Goal: Book appointment/travel/reservation

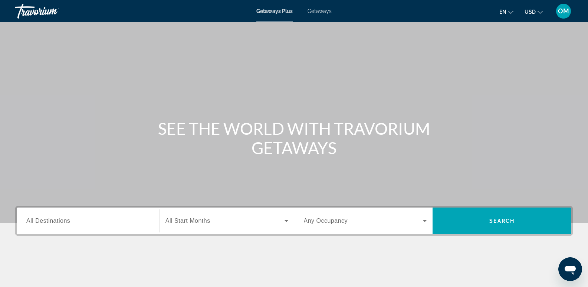
click at [35, 220] on span "All Destinations" at bounding box center [48, 220] width 44 height 6
click at [35, 220] on input "Destination All Destinations" at bounding box center [87, 221] width 123 height 9
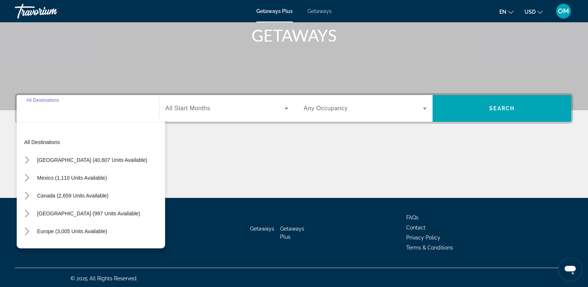
scroll to position [114, 0]
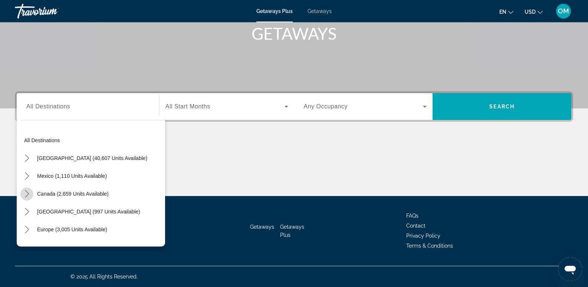
click at [28, 194] on icon "Toggle Canada (2,659 units available) submenu" at bounding box center [27, 193] width 4 height 7
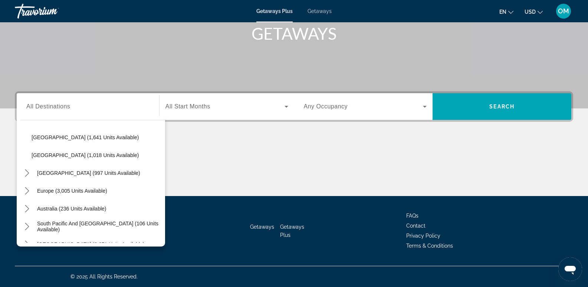
scroll to position [37, 0]
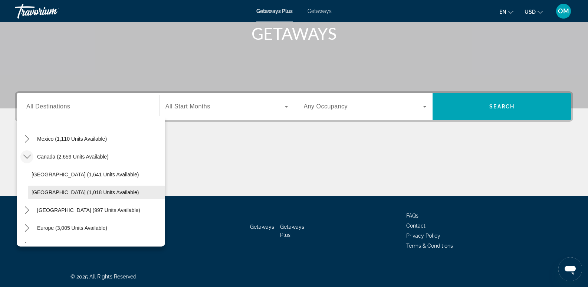
click at [34, 191] on span "[GEOGRAPHIC_DATA] (1,018 units available)" at bounding box center [85, 192] width 107 height 6
type input "**********"
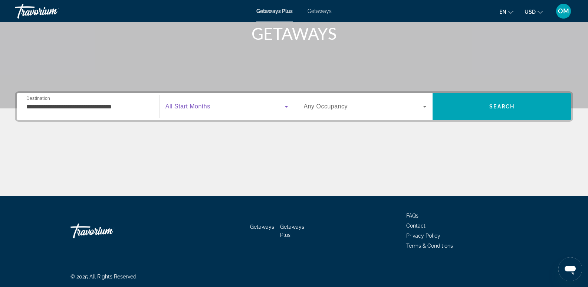
click at [284, 104] on icon "Search widget" at bounding box center [286, 106] width 9 height 9
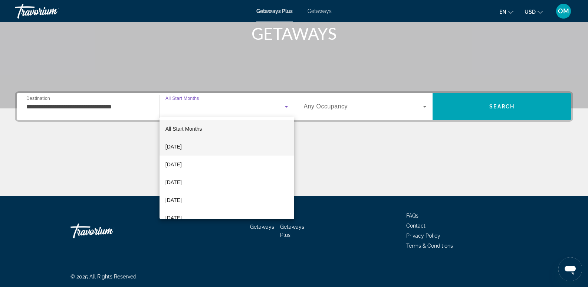
click at [220, 146] on mat-option "[DATE]" at bounding box center [227, 147] width 135 height 18
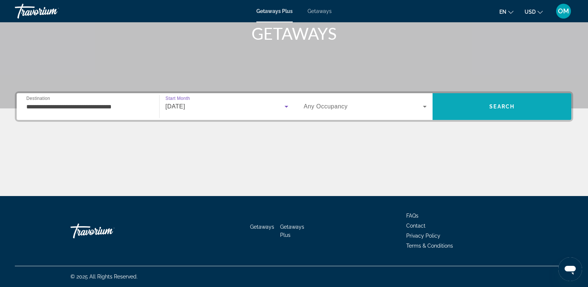
click at [512, 106] on span "Search" at bounding box center [501, 107] width 25 height 6
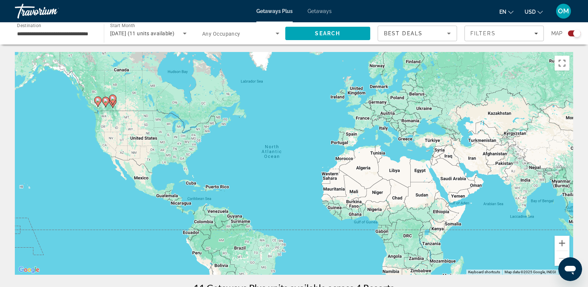
click at [570, 32] on div "Search widget" at bounding box center [574, 33] width 13 height 6
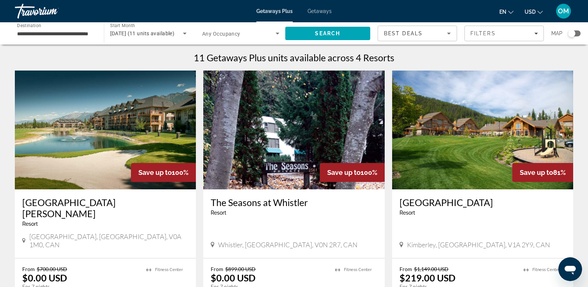
click at [100, 128] on img "Main content" at bounding box center [105, 129] width 181 height 119
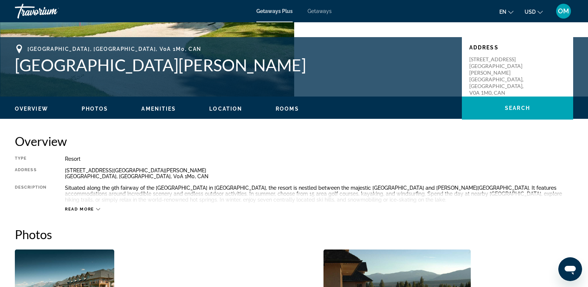
scroll to position [186, 0]
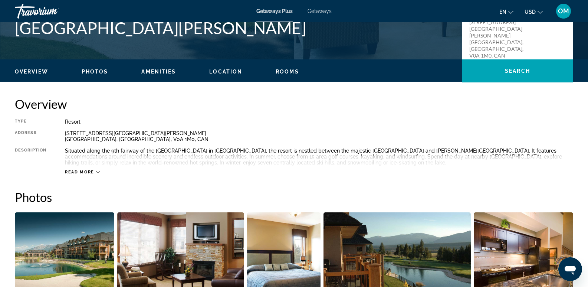
click at [97, 171] on icon "Main content" at bounding box center [98, 172] width 4 height 4
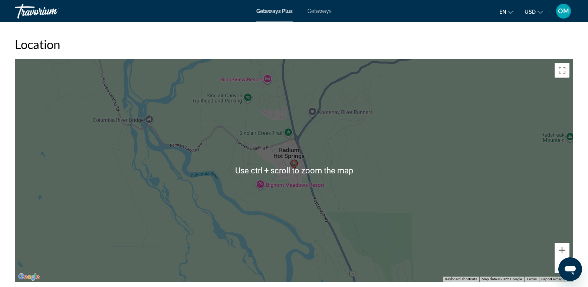
scroll to position [1002, 0]
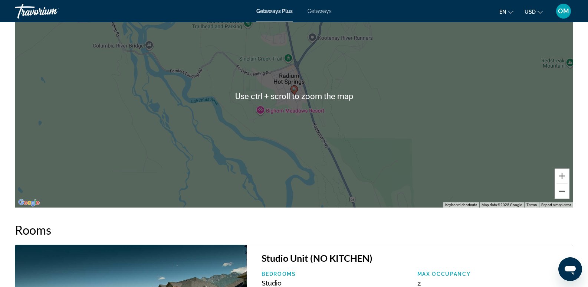
click at [564, 194] on button "Zoom out" at bounding box center [562, 191] width 15 height 15
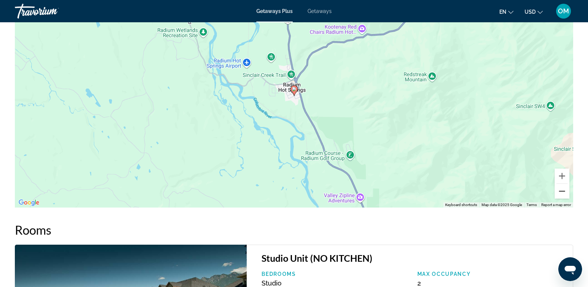
click at [564, 194] on button "Zoom out" at bounding box center [562, 191] width 15 height 15
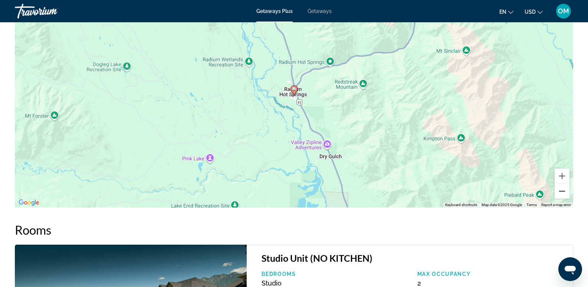
click at [564, 194] on button "Zoom out" at bounding box center [562, 191] width 15 height 15
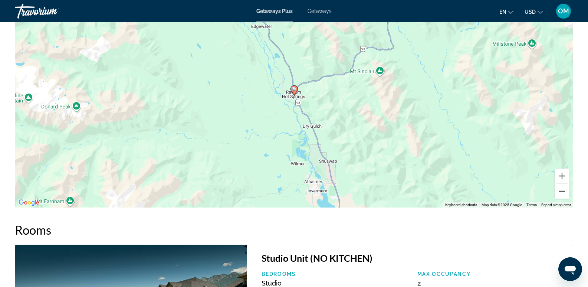
click at [564, 194] on button "Zoom out" at bounding box center [562, 191] width 15 height 15
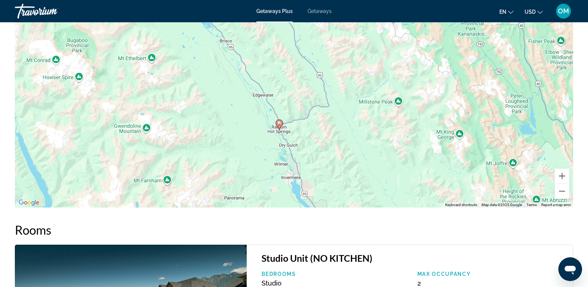
drag, startPoint x: 368, startPoint y: 116, endPoint x: 352, endPoint y: 154, distance: 41.9
click at [352, 154] on div "To activate drag with keyboard, press Alt + Enter. Once in keyboard drag state,…" at bounding box center [294, 96] width 558 height 223
click at [558, 190] on button "Zoom out" at bounding box center [562, 191] width 15 height 15
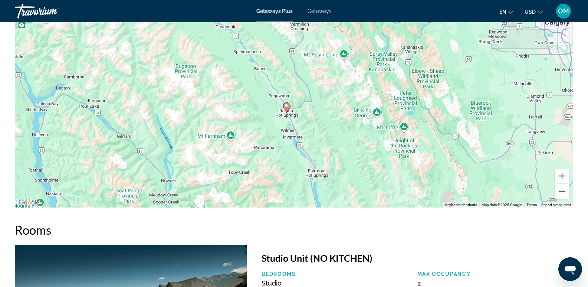
click at [561, 191] on button "Zoom out" at bounding box center [562, 191] width 15 height 15
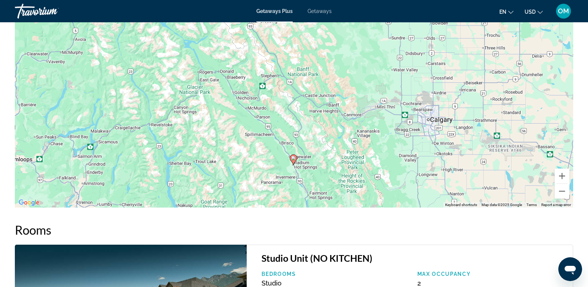
drag, startPoint x: 350, startPoint y: 88, endPoint x: 353, endPoint y: 150, distance: 62.8
click at [353, 150] on div "To activate drag with keyboard, press Alt + Enter. Once in keyboard drag state,…" at bounding box center [294, 96] width 558 height 223
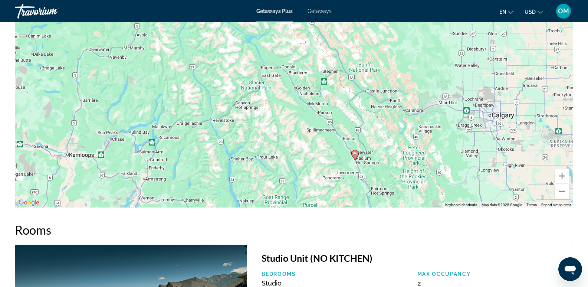
drag, startPoint x: 92, startPoint y: 95, endPoint x: 155, endPoint y: 91, distance: 63.9
click at [155, 91] on div "To activate drag with keyboard, press Alt + Enter. Once in keyboard drag state,…" at bounding box center [294, 96] width 558 height 223
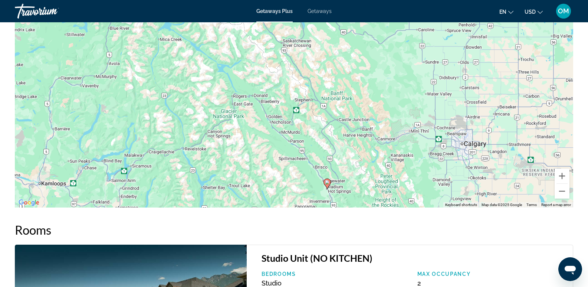
drag, startPoint x: 330, startPoint y: 64, endPoint x: 309, endPoint y: 84, distance: 28.9
click at [309, 84] on div "To activate drag with keyboard, press Alt + Enter. Once in keyboard drag state,…" at bounding box center [294, 96] width 558 height 223
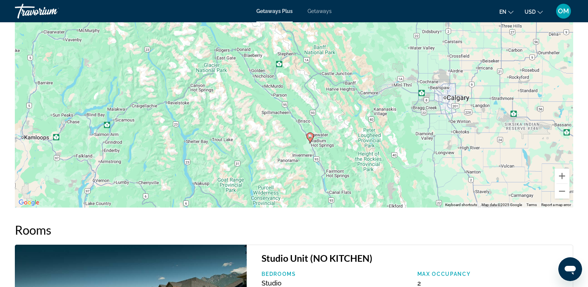
drag, startPoint x: 287, startPoint y: 159, endPoint x: 277, endPoint y: 131, distance: 29.9
click at [277, 131] on div "To activate drag with keyboard, press Alt + Enter. Once in keyboard drag state,…" at bounding box center [294, 96] width 558 height 223
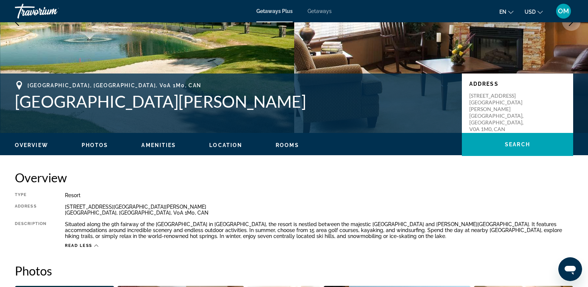
scroll to position [111, 0]
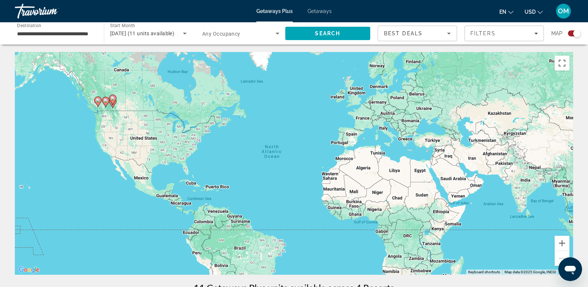
click at [540, 12] on icon "Change currency" at bounding box center [540, 12] width 5 height 5
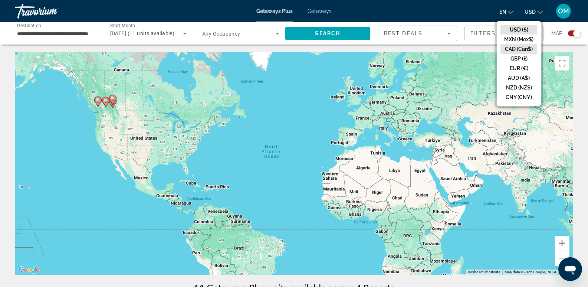
click at [530, 49] on button "CAD (Can$)" at bounding box center [518, 49] width 37 height 10
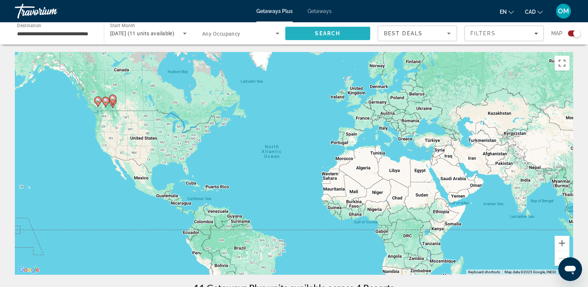
click at [348, 34] on span "Search" at bounding box center [327, 33] width 85 height 18
click at [570, 33] on div "Search widget" at bounding box center [574, 33] width 13 height 6
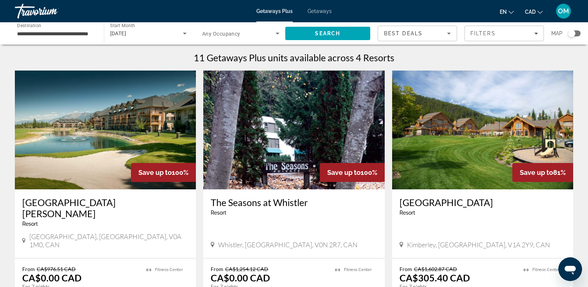
click at [311, 126] on img "Main content" at bounding box center [293, 129] width 181 height 119
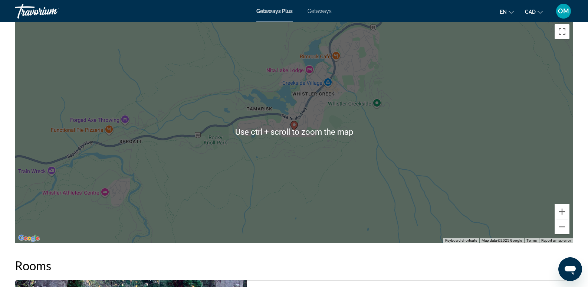
scroll to position [965, 0]
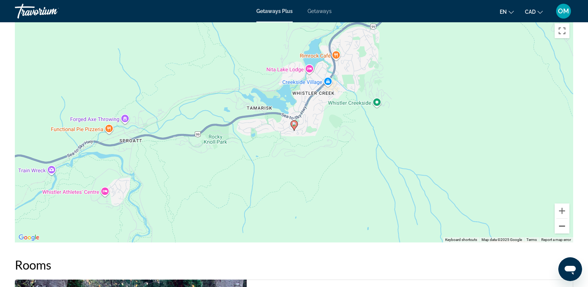
click at [562, 225] on button "Zoom out" at bounding box center [562, 226] width 15 height 15
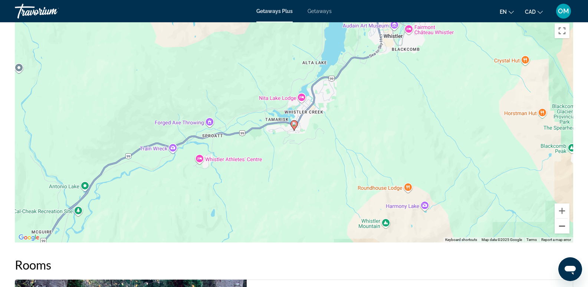
click at [562, 225] on button "Zoom out" at bounding box center [562, 226] width 15 height 15
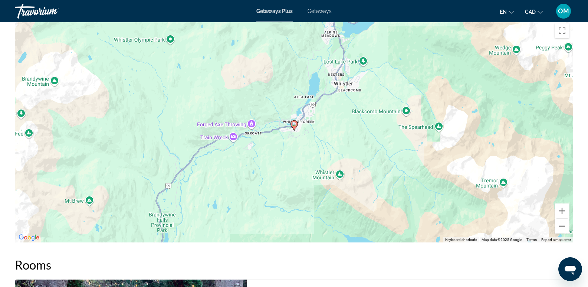
click at [562, 225] on button "Zoom out" at bounding box center [562, 226] width 15 height 15
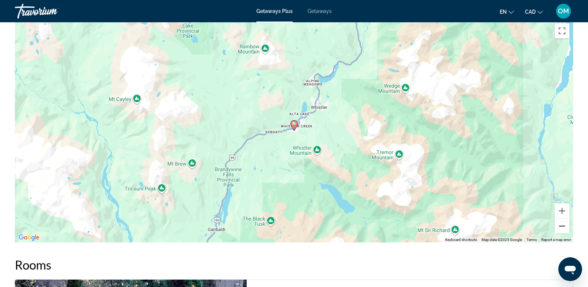
click at [562, 225] on button "Zoom out" at bounding box center [562, 226] width 15 height 15
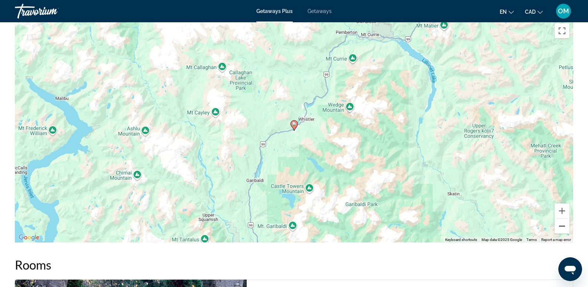
click at [562, 225] on button "Zoom out" at bounding box center [562, 226] width 15 height 15
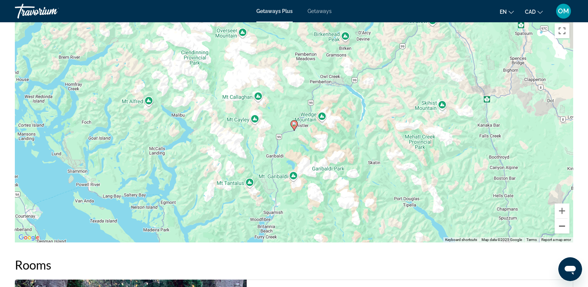
click at [562, 225] on button "Zoom out" at bounding box center [562, 226] width 15 height 15
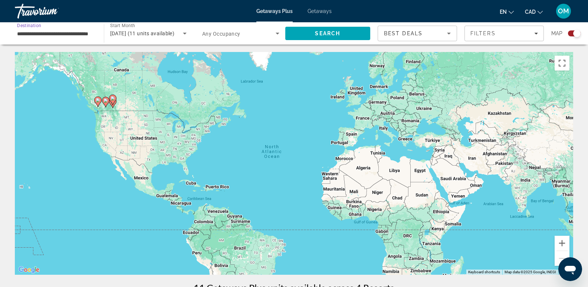
click at [59, 33] on input "**********" at bounding box center [55, 33] width 77 height 9
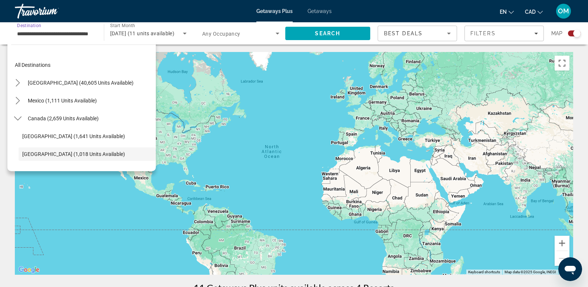
scroll to position [44, 0]
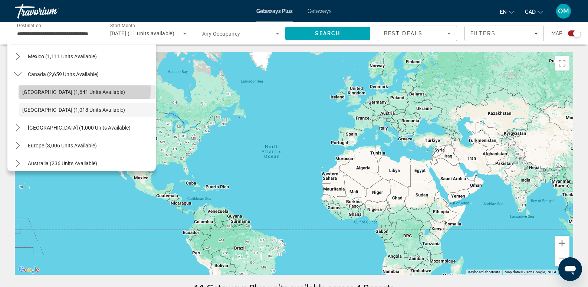
click at [49, 90] on span "[GEOGRAPHIC_DATA] (1,641 units available)" at bounding box center [73, 92] width 103 height 6
type input "**********"
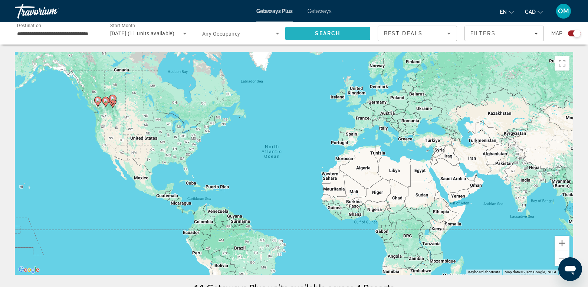
click at [347, 35] on span "Search" at bounding box center [327, 33] width 85 height 18
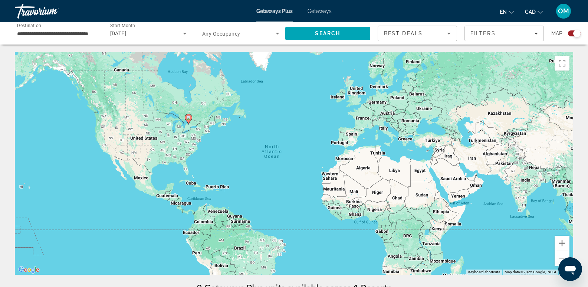
click at [570, 33] on div "Search widget" at bounding box center [574, 33] width 13 height 6
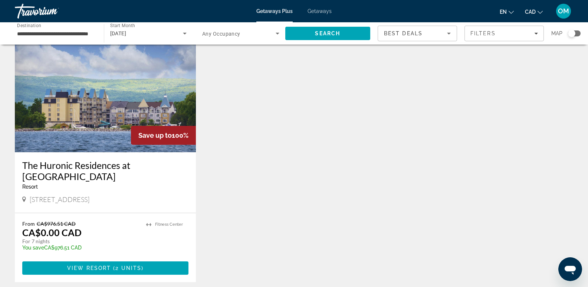
scroll to position [74, 0]
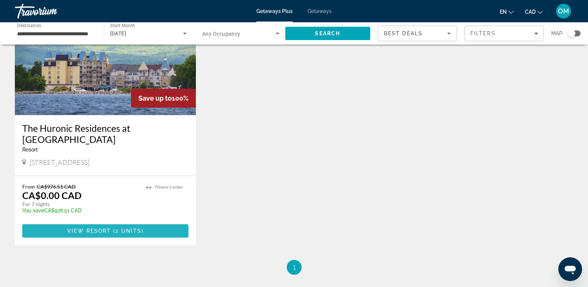
click at [104, 228] on span "View Resort" at bounding box center [89, 231] width 44 height 6
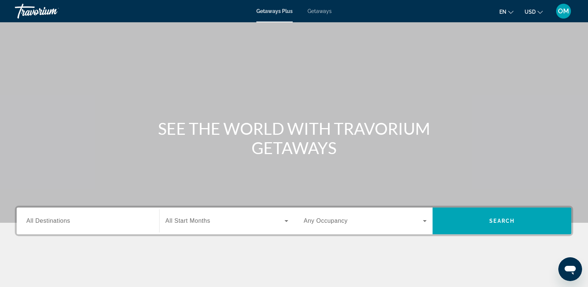
click at [45, 223] on span "All Destinations" at bounding box center [48, 220] width 44 height 6
click at [45, 223] on input "Destination All Destinations" at bounding box center [87, 221] width 123 height 9
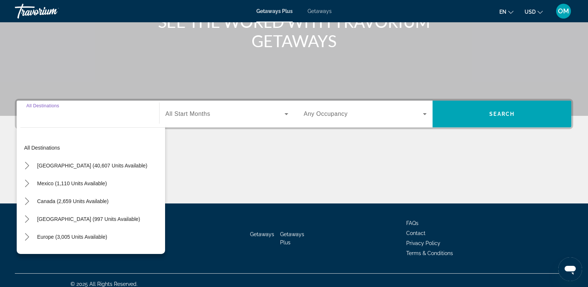
scroll to position [114, 0]
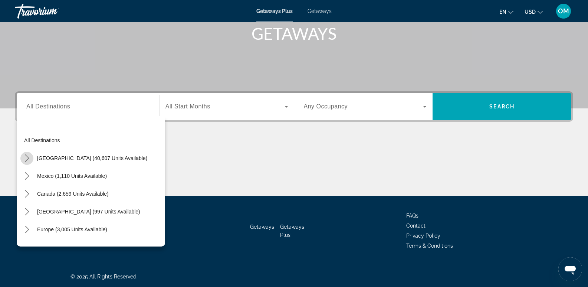
click at [26, 157] on icon "Toggle United States (40,607 units available) submenu" at bounding box center [26, 157] width 7 height 7
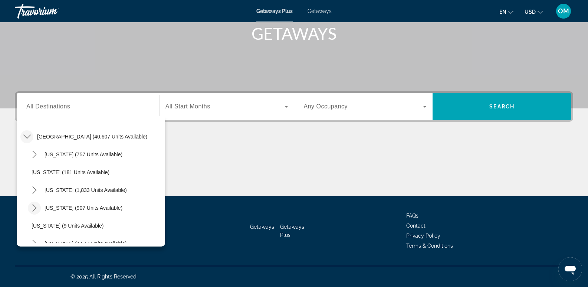
scroll to position [59, 0]
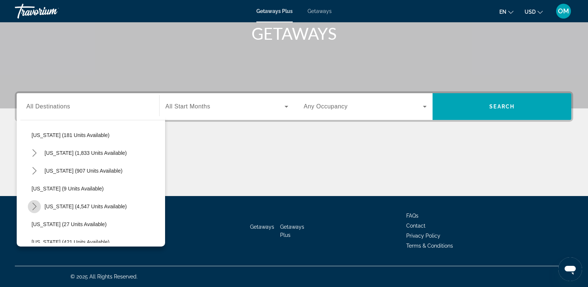
click at [34, 207] on icon "Toggle Florida (4,547 units available) submenu" at bounding box center [34, 206] width 7 height 7
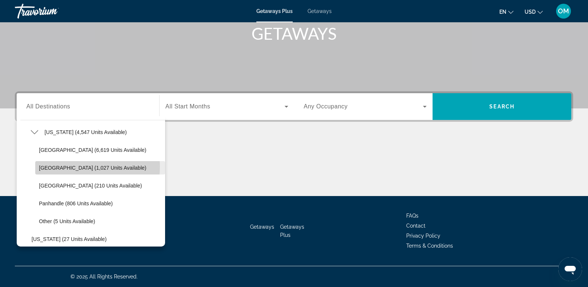
click at [60, 167] on span "East Coast (1,027 units available)" at bounding box center [92, 168] width 107 height 6
type input "**********"
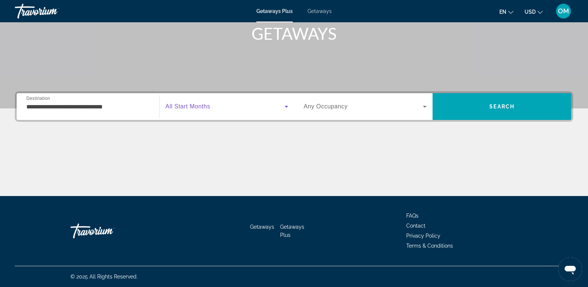
click at [286, 106] on icon "Search widget" at bounding box center [287, 107] width 4 height 2
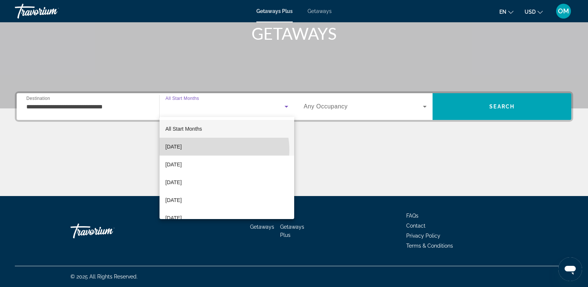
click at [213, 150] on mat-option "[DATE]" at bounding box center [227, 147] width 135 height 18
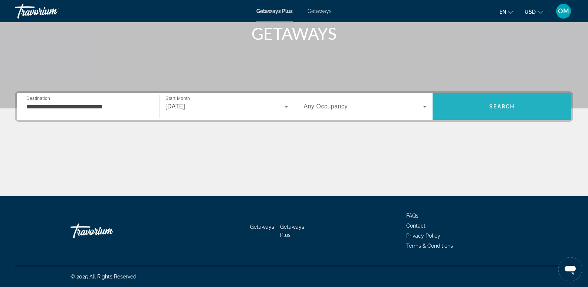
click at [493, 108] on span "Search" at bounding box center [501, 107] width 25 height 6
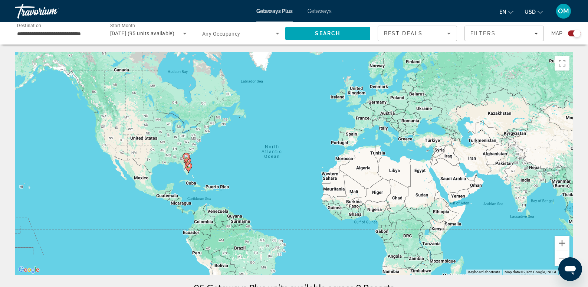
click at [540, 12] on icon "Change currency" at bounding box center [540, 12] width 5 height 5
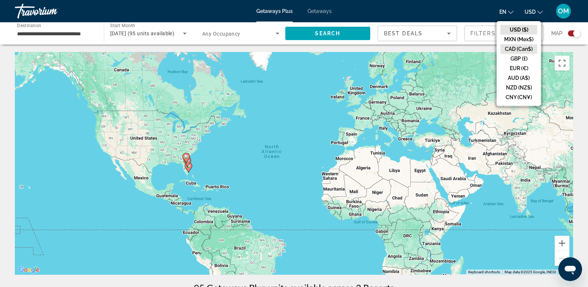
click at [523, 47] on button "CAD (Can$)" at bounding box center [518, 49] width 37 height 10
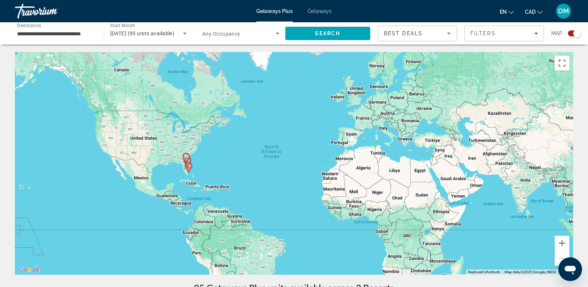
click at [570, 32] on div "Search widget" at bounding box center [574, 33] width 13 height 6
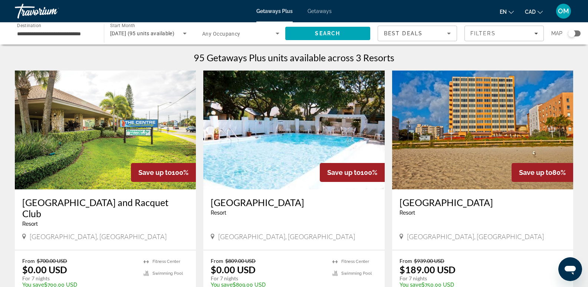
click at [101, 134] on img "Main content" at bounding box center [105, 129] width 181 height 119
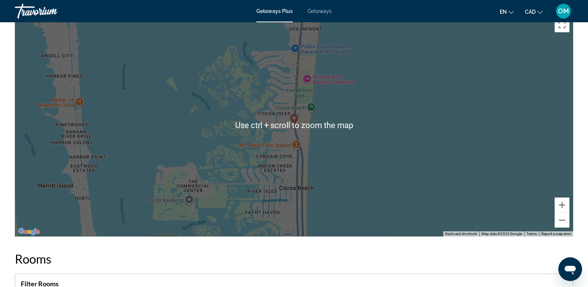
scroll to position [1002, 0]
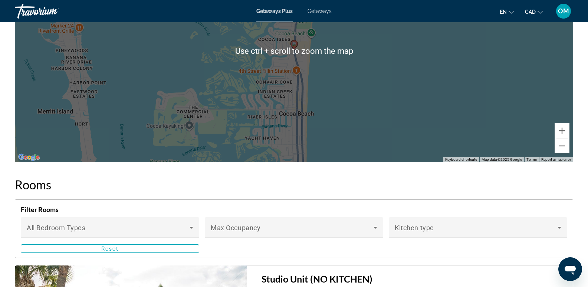
click at [450, 87] on div "To activate drag with keyboard, press Alt + Enter. Once in keyboard drag state,…" at bounding box center [294, 51] width 558 height 223
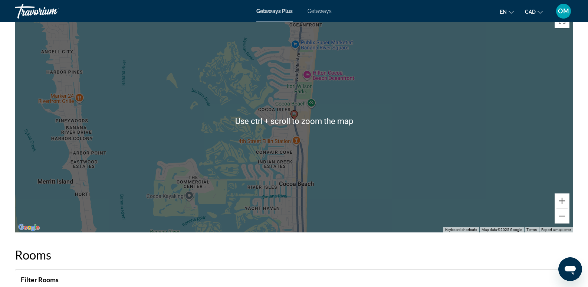
scroll to position [890, 0]
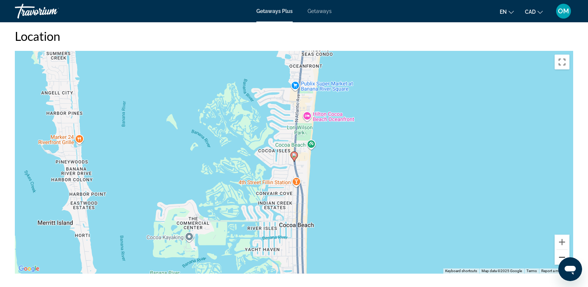
click at [558, 261] on button "Zoom out" at bounding box center [562, 257] width 15 height 15
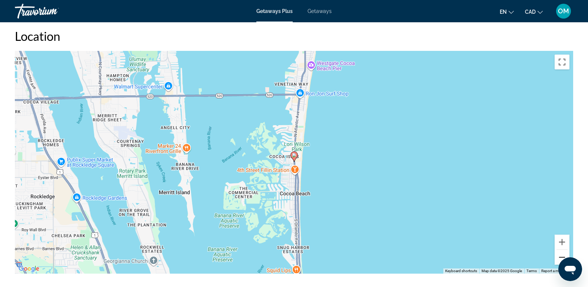
click at [558, 261] on button "Zoom out" at bounding box center [562, 257] width 15 height 15
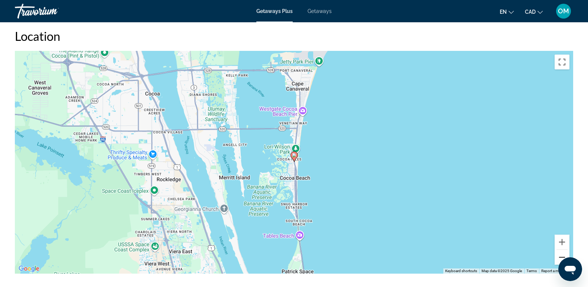
click at [558, 261] on button "Zoom out" at bounding box center [562, 257] width 15 height 15
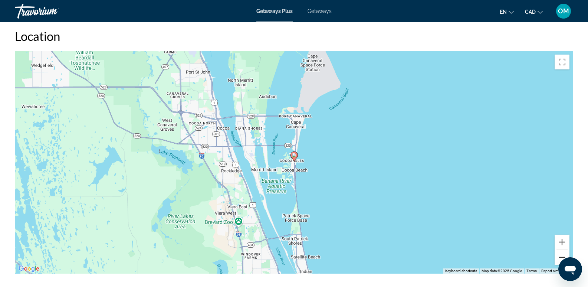
click at [558, 261] on button "Zoom out" at bounding box center [562, 257] width 15 height 15
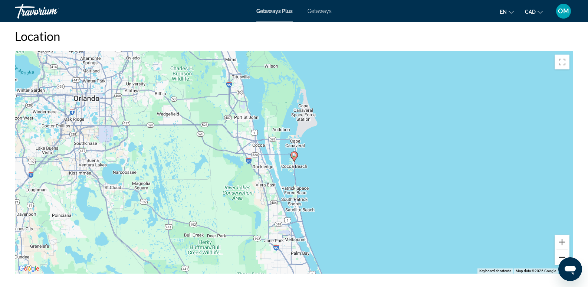
click at [558, 261] on button "Zoom out" at bounding box center [562, 257] width 15 height 15
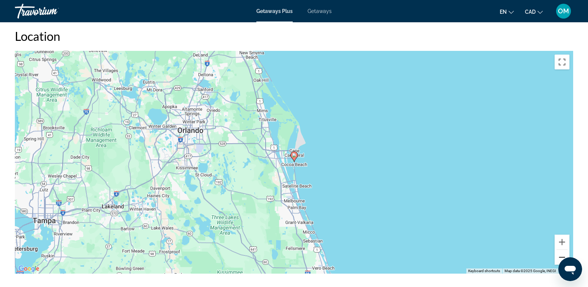
click at [558, 261] on button "Zoom out" at bounding box center [562, 257] width 15 height 15
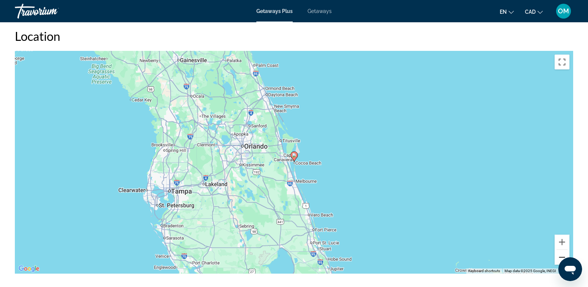
click at [558, 261] on button "Zoom out" at bounding box center [562, 257] width 15 height 15
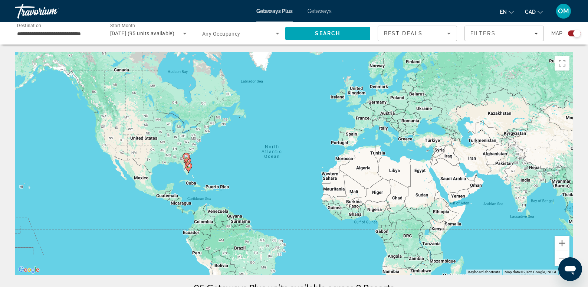
click at [570, 33] on div "Search widget" at bounding box center [574, 33] width 13 height 6
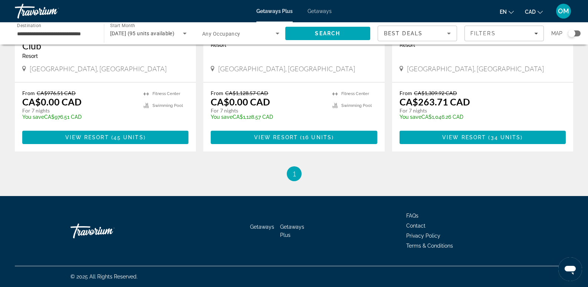
scroll to position [19, 0]
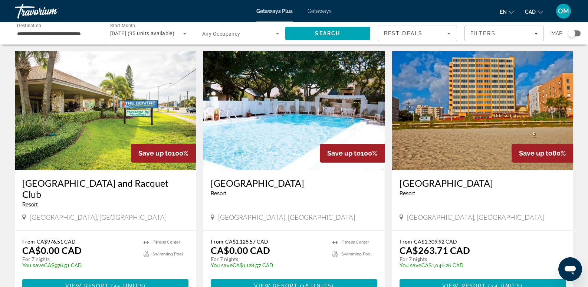
click at [472, 182] on h3 "Hollywood Beach Tower" at bounding box center [483, 182] width 166 height 11
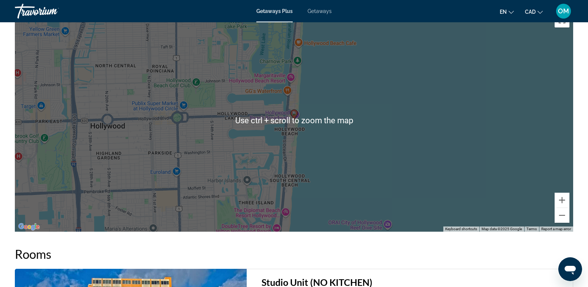
scroll to position [853, 0]
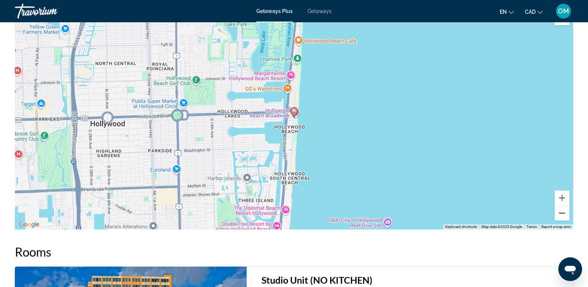
click at [562, 220] on button "Zoom out" at bounding box center [562, 213] width 15 height 15
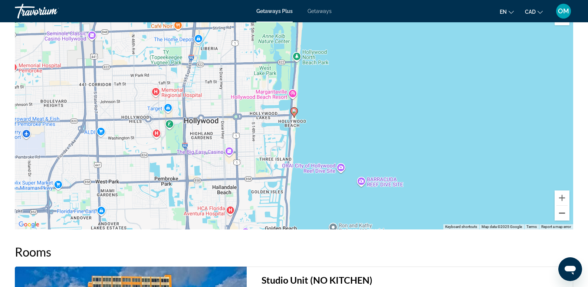
click at [562, 220] on button "Zoom out" at bounding box center [562, 213] width 15 height 15
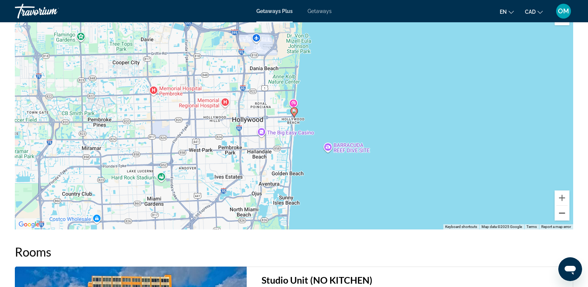
click at [562, 220] on button "Zoom out" at bounding box center [562, 213] width 15 height 15
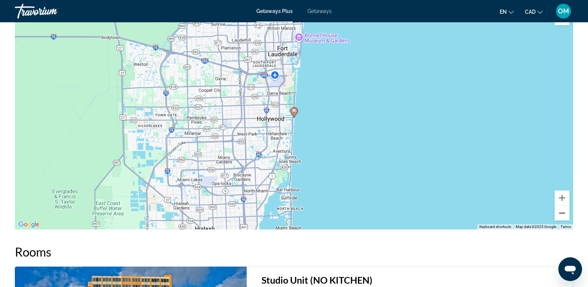
click at [562, 220] on button "Zoom out" at bounding box center [562, 213] width 15 height 15
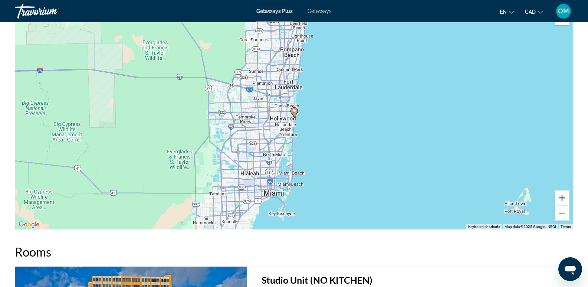
click at [565, 205] on button "Zoom in" at bounding box center [562, 197] width 15 height 15
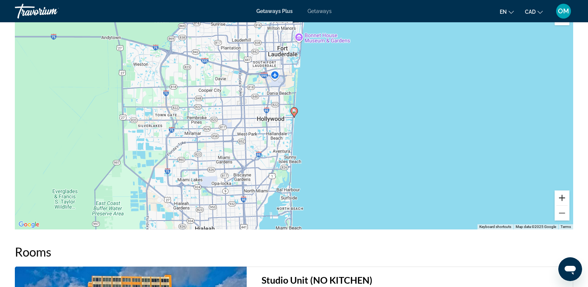
click at [565, 205] on button "Zoom in" at bounding box center [562, 197] width 15 height 15
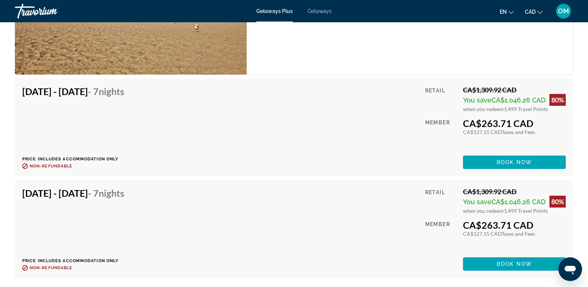
scroll to position [1187, 0]
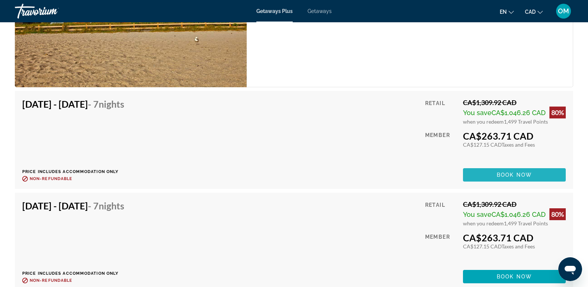
click at [513, 178] on span "Book now" at bounding box center [514, 175] width 35 height 6
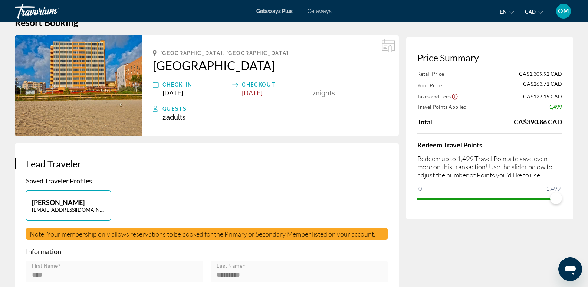
scroll to position [37, 0]
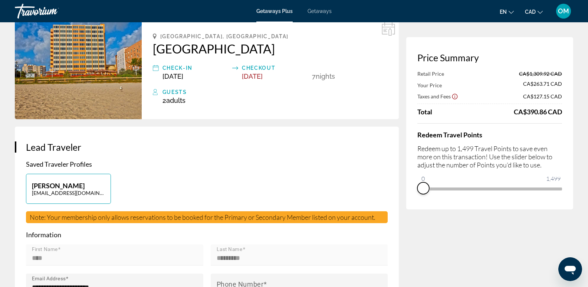
drag, startPoint x: 555, startPoint y: 200, endPoint x: 419, endPoint y: 200, distance: 136.2
click at [419, 200] on div "Price Summary Retail Price CA$1,309.92 CAD Your Price CA$263.71 CAD Taxes and F…" at bounding box center [489, 123] width 167 height 172
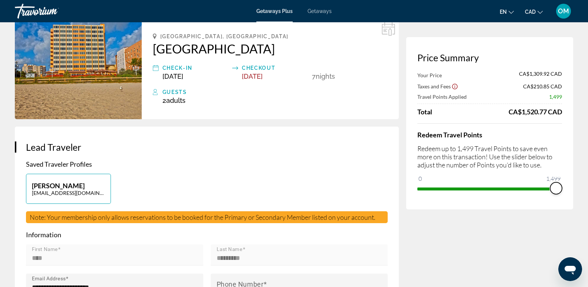
drag, startPoint x: 423, startPoint y: 177, endPoint x: 563, endPoint y: 188, distance: 139.9
click at [563, 188] on div "Price Summary Your Price CA$1,309.92 CAD Taxes and Fees CA$210.85 CAD Travel Po…" at bounding box center [489, 123] width 167 height 172
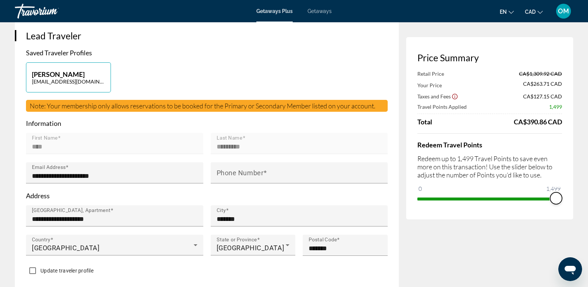
scroll to position [0, 0]
